Goal: Task Accomplishment & Management: Manage account settings

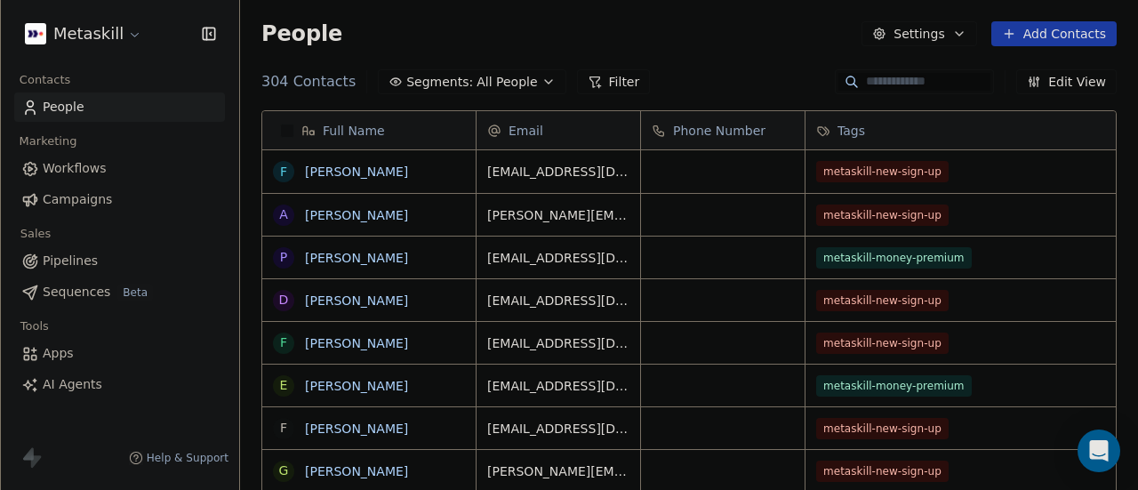
scroll to position [418, 884]
drag, startPoint x: 487, startPoint y: 257, endPoint x: 707, endPoint y: 259, distance: 219.6
click at [714, 253] on icon "grid" at bounding box center [721, 255] width 14 height 14
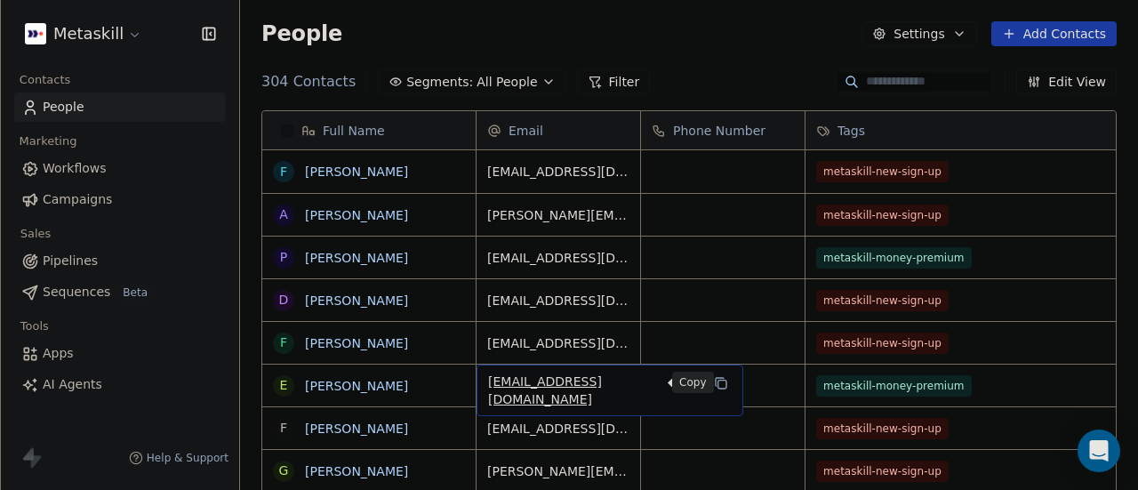
click at [718, 383] on icon "grid" at bounding box center [722, 385] width 8 height 8
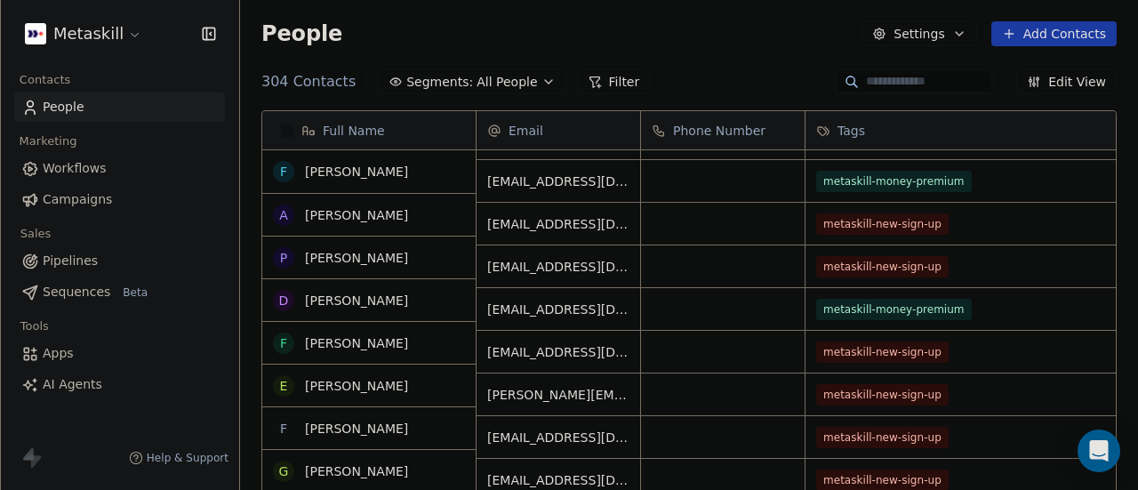
scroll to position [0, 0]
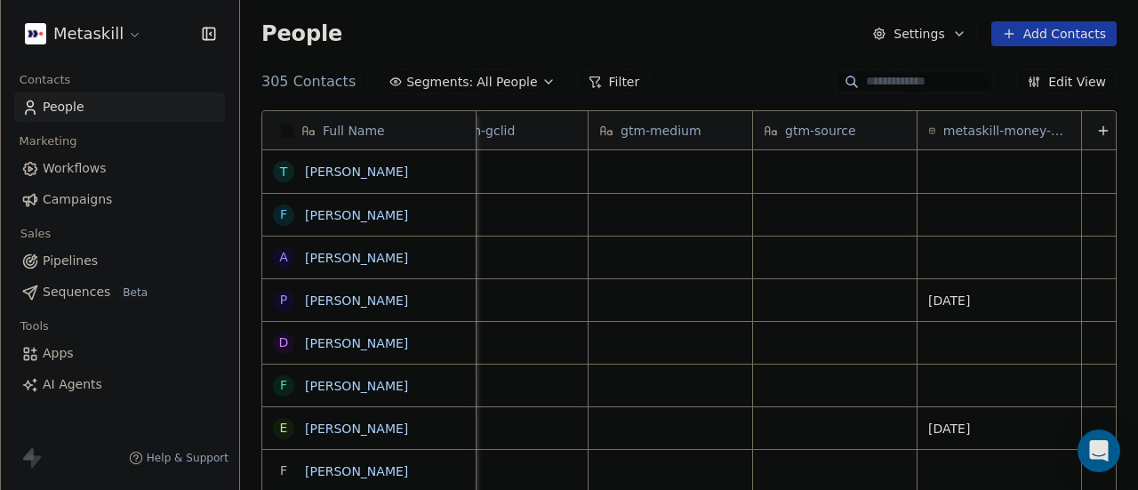
scroll to position [0, 3046]
click at [1087, 132] on icon at bounding box center [1094, 131] width 14 height 14
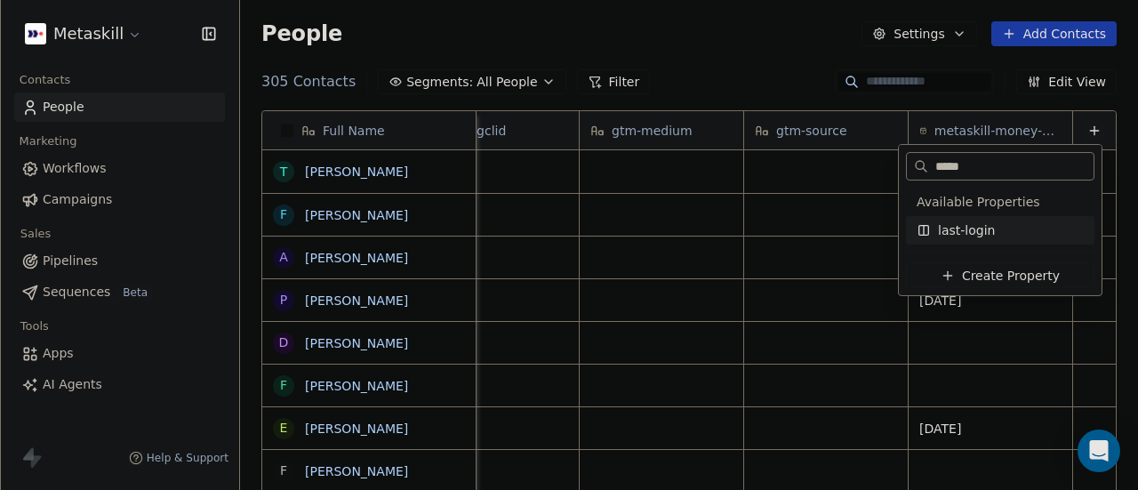
type input "*****"
click at [966, 234] on span "last-login" at bounding box center [966, 230] width 57 height 18
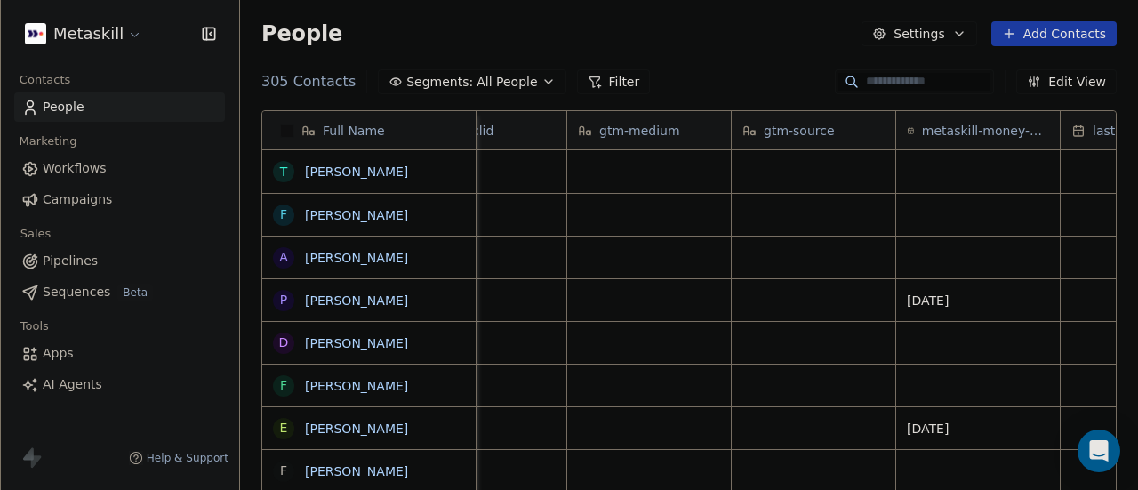
scroll to position [0, 3210]
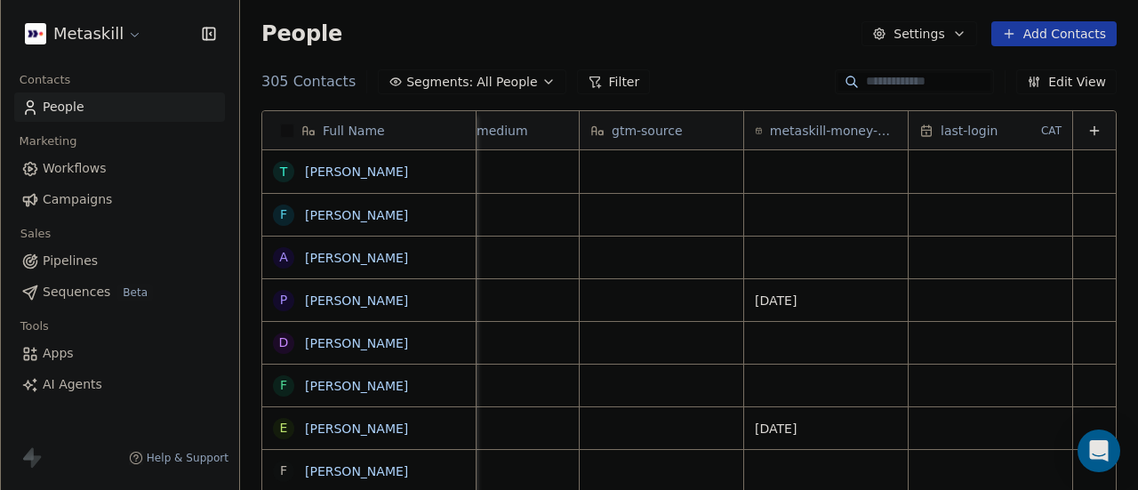
click at [965, 130] on span "last-login" at bounding box center [969, 131] width 57 height 18
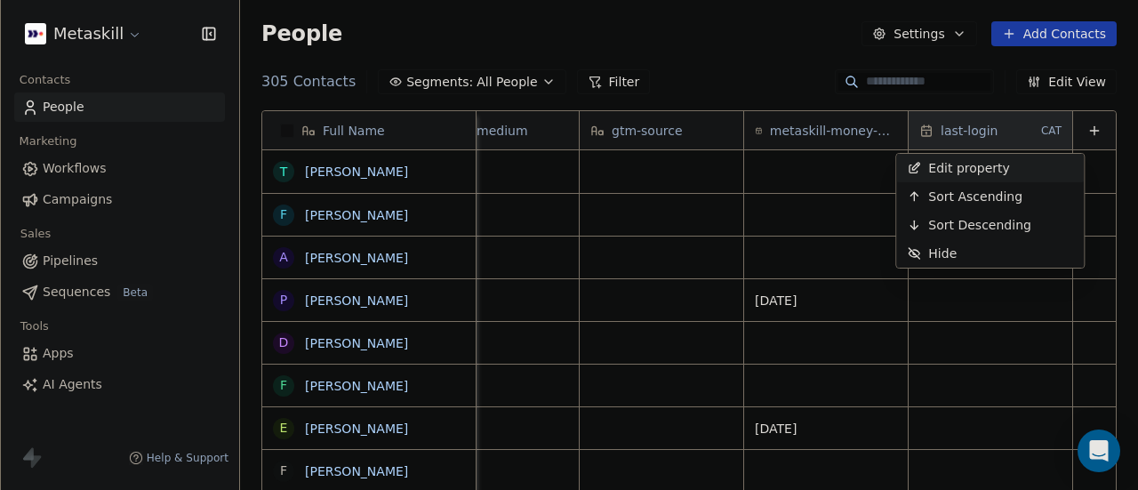
click at [964, 164] on span "Edit property" at bounding box center [969, 168] width 82 height 18
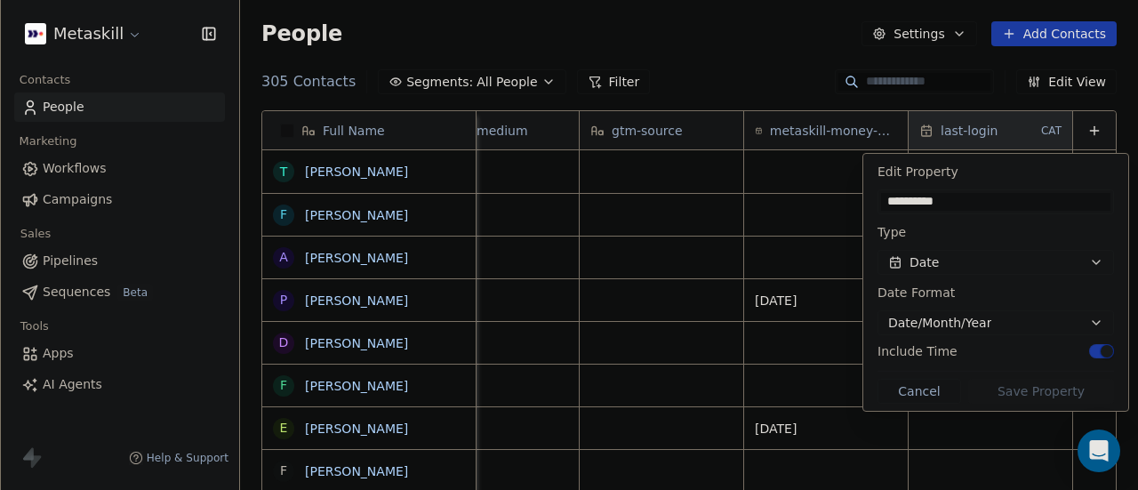
click at [978, 316] on span "Date/Month/Year" at bounding box center [939, 323] width 103 height 19
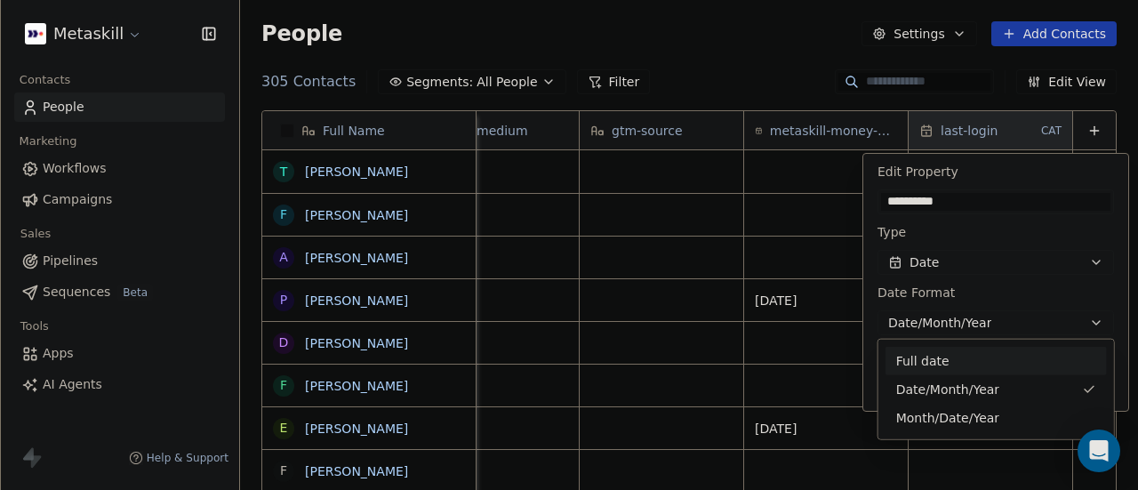
click at [963, 356] on div "Full date" at bounding box center [996, 360] width 200 height 19
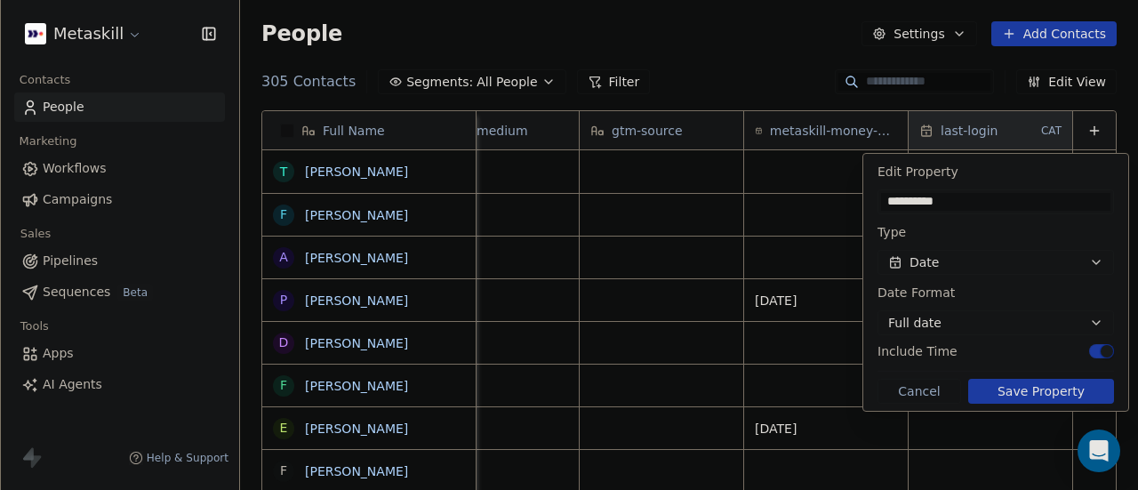
click at [1106, 351] on span "button" at bounding box center [1107, 351] width 12 height 12
click at [1023, 389] on button "Save Property" at bounding box center [1041, 391] width 146 height 25
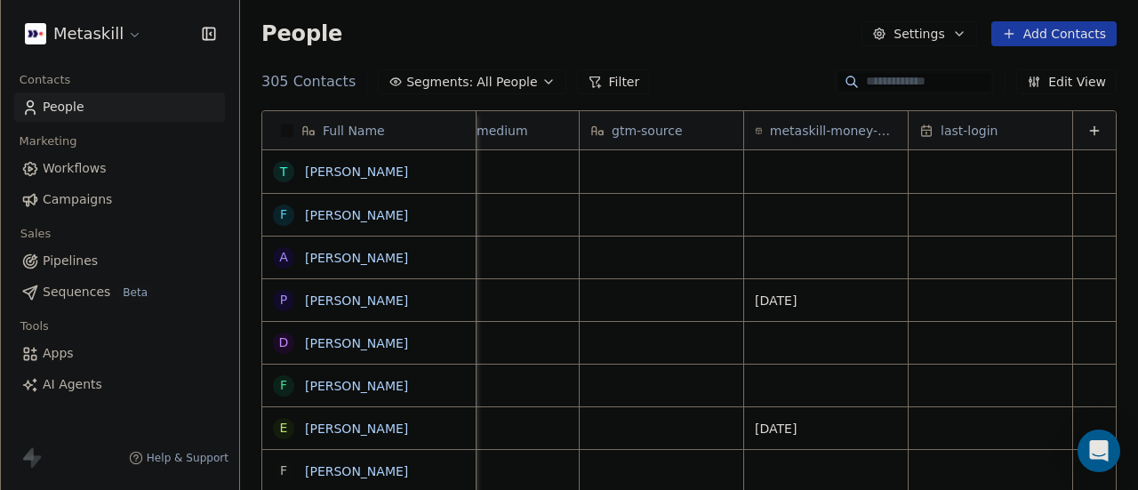
click at [883, 76] on input at bounding box center [928, 82] width 124 height 18
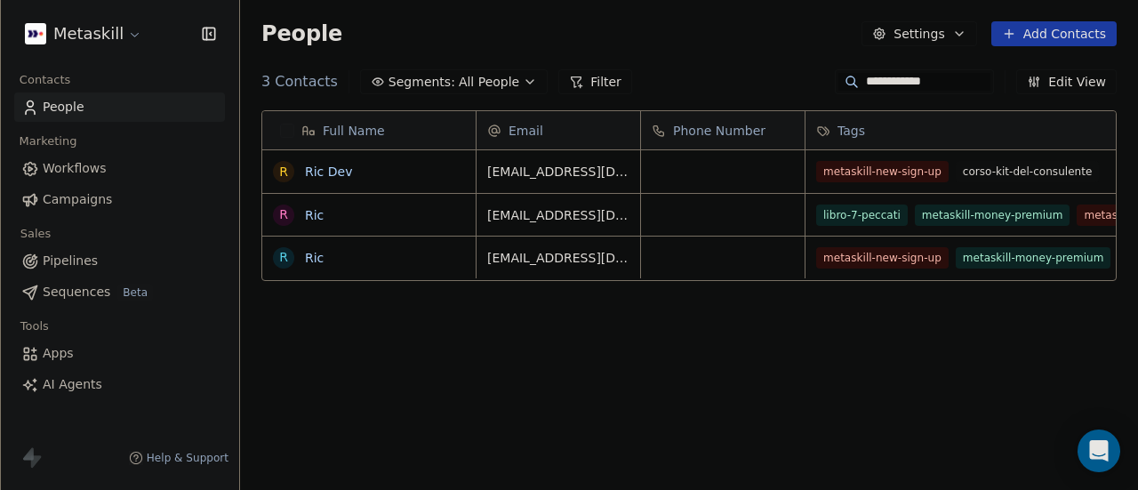
scroll to position [418, 884]
type input "**********"
drag, startPoint x: 488, startPoint y: 172, endPoint x: 613, endPoint y: 173, distance: 125.4
click at [714, 170] on icon "grid" at bounding box center [721, 169] width 14 height 14
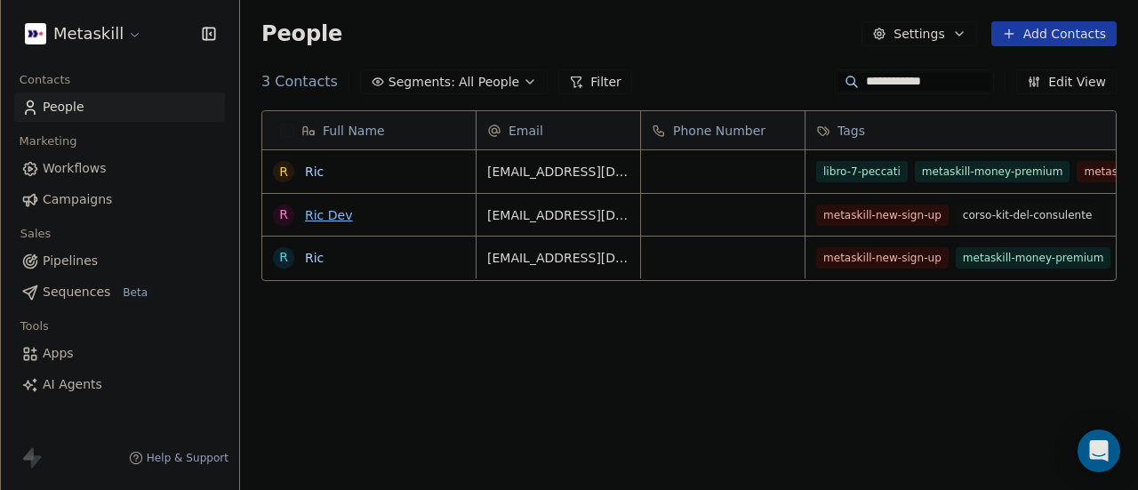
click at [336, 214] on link "Ric Dev" at bounding box center [328, 215] width 47 height 14
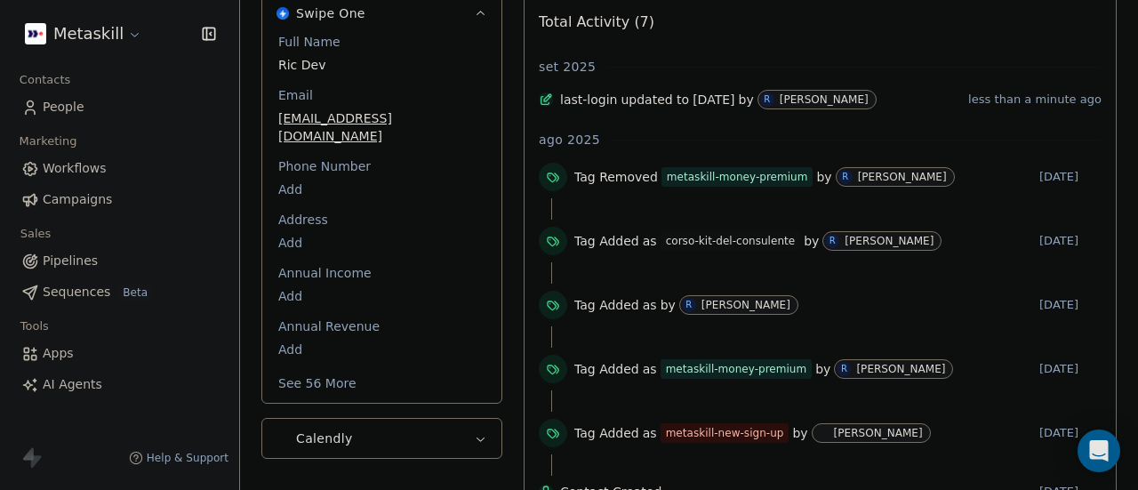
scroll to position [327, 0]
